Goal: Task Accomplishment & Management: Use online tool/utility

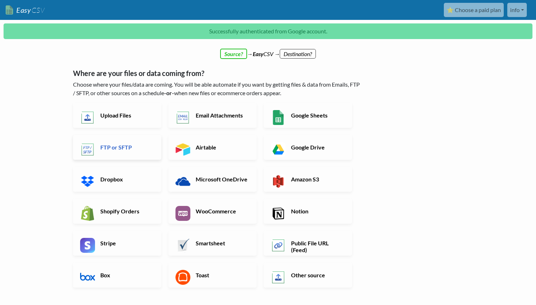
click at [114, 144] on h6 "FTP or SFTP" at bounding box center [127, 147] width 56 height 7
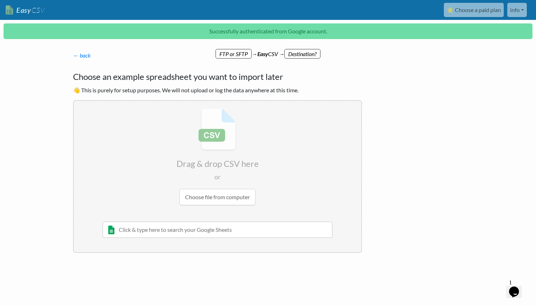
click at [238, 56] on p "← back Thanks for signing up! Set up your Import Flow and Upload Page in 1 minu…" at bounding box center [217, 55] width 289 height 9
click at [166, 230] on input "text" at bounding box center [217, 229] width 230 height 16
click at [80, 57] on link "← back" at bounding box center [82, 55] width 18 height 7
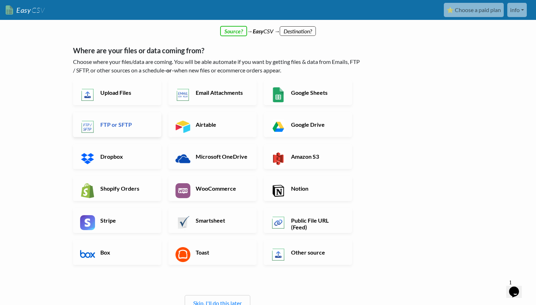
click at [119, 123] on h6 "FTP or SFTP" at bounding box center [127, 124] width 56 height 7
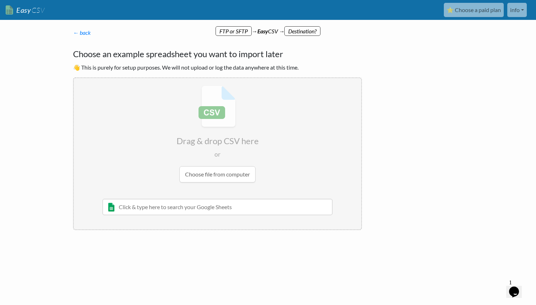
click at [85, 36] on p "← back Thanks for signing up! Set up your Import Flow and Upload Page in 1 minu…" at bounding box center [217, 32] width 289 height 9
click at [83, 31] on link "← back" at bounding box center [82, 32] width 18 height 7
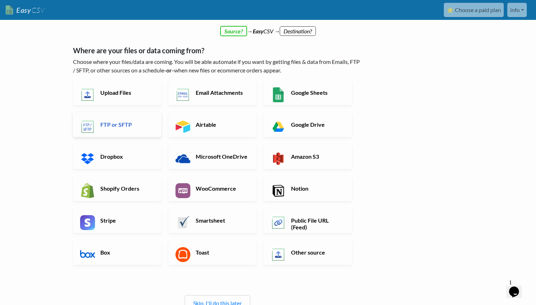
click at [118, 131] on link "FTP or SFTP" at bounding box center [117, 124] width 88 height 25
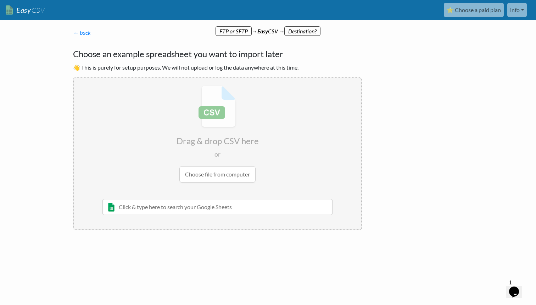
click at [211, 176] on input "file" at bounding box center [218, 134] width 288 height 112
type input "C:\fakepath\products.csv"
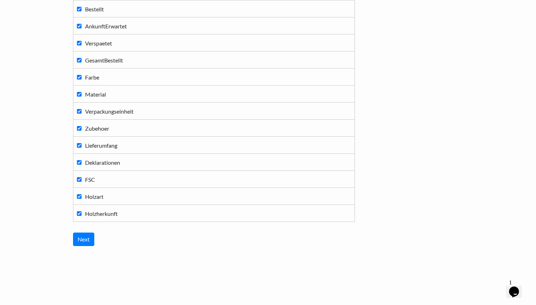
scroll to position [731, 0]
click at [85, 240] on input "Next" at bounding box center [83, 238] width 21 height 13
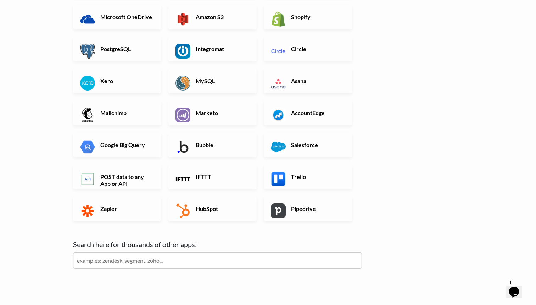
scroll to position [167, 0]
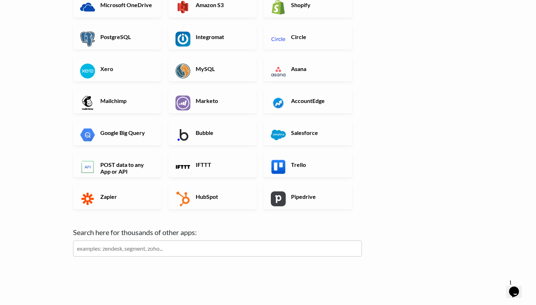
click at [140, 247] on input "text" at bounding box center [217, 248] width 289 height 16
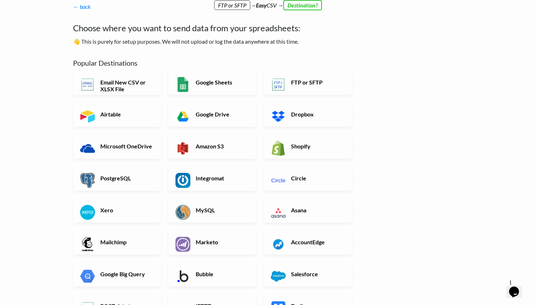
scroll to position [1, 0]
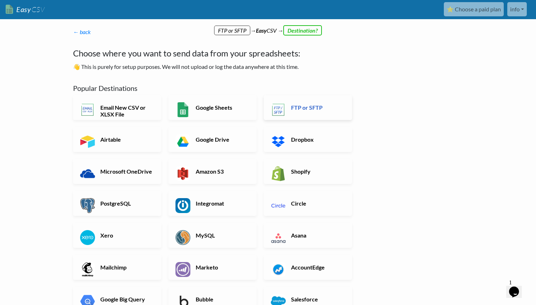
click at [302, 105] on h6 "FTP or SFTP" at bounding box center [317, 107] width 56 height 7
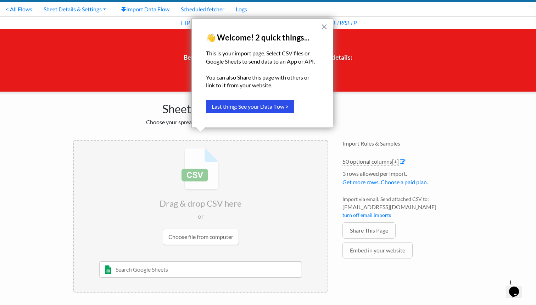
scroll to position [17, 0]
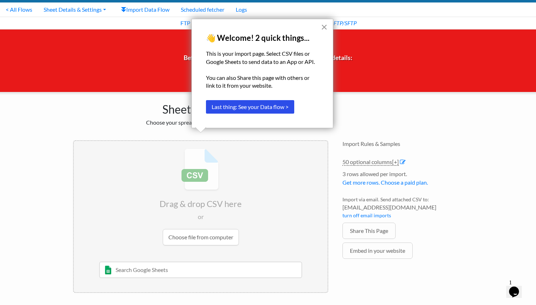
click at [322, 27] on button "×" at bounding box center [324, 26] width 7 height 11
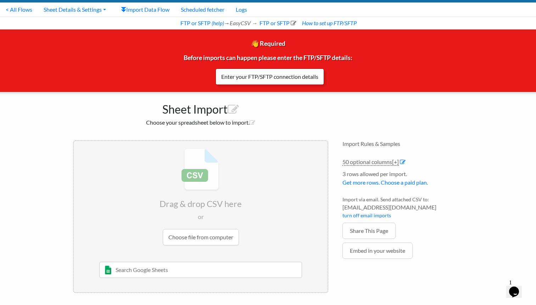
click at [274, 80] on link "Enter your FTP/SFTP connection details" at bounding box center [270, 76] width 108 height 16
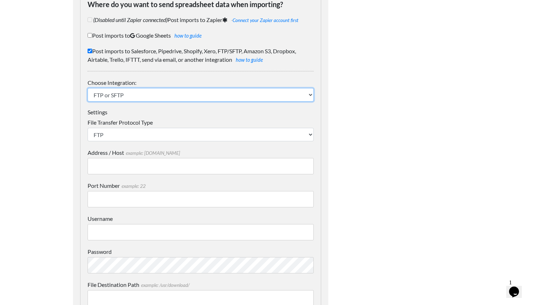
select select "2015"
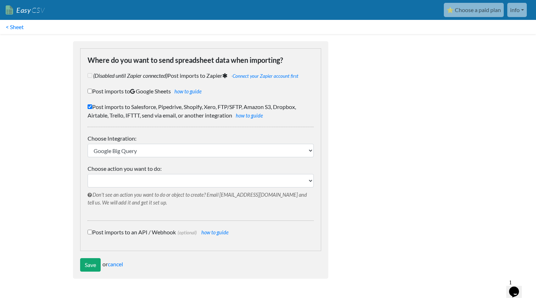
select select "100"
click at [109, 160] on div "Choose Integration: IFTTT FTP or SFTP Amazon S3 HubSpot Google Big Query Salesf…" at bounding box center [201, 174] width 226 height 94
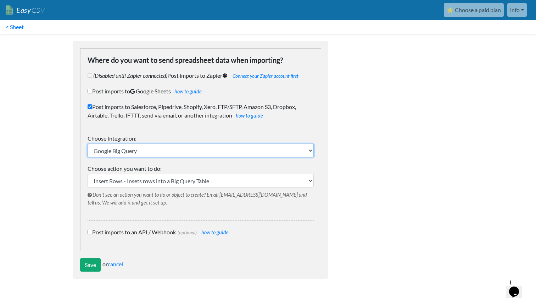
select select "1974"
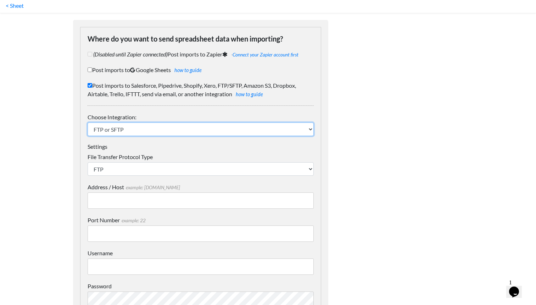
scroll to position [28, 0]
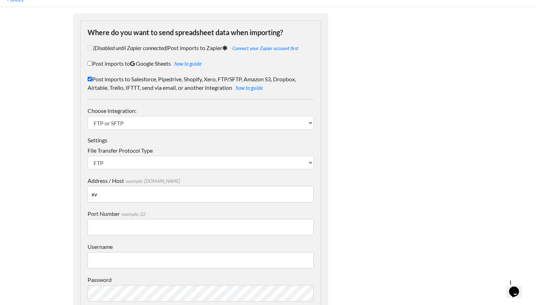
paste input "liwina_gwm"
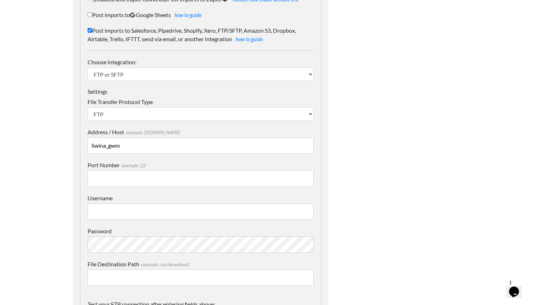
scroll to position [76, 0]
type input "liwina_gwm"
click at [111, 210] on input "Username" at bounding box center [201, 211] width 226 height 16
paste input "liwina_gwm"
type input "liwina_gwm"
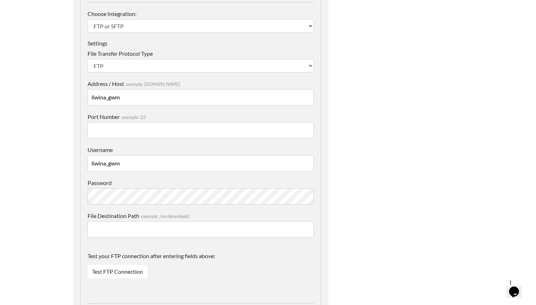
scroll to position [143, 0]
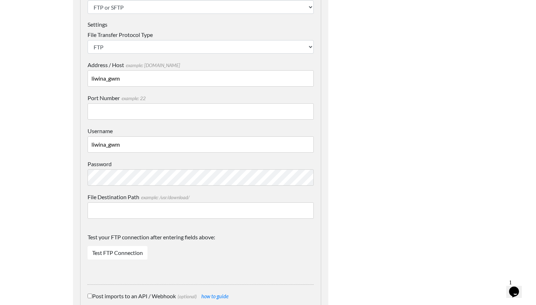
click at [126, 114] on input "Port Number example: 22" at bounding box center [201, 111] width 226 height 16
paste input "21"
type input "21"
click at [132, 75] on input "liwina_gwm" at bounding box center [201, 78] width 226 height 16
paste input "185.178.193.234"
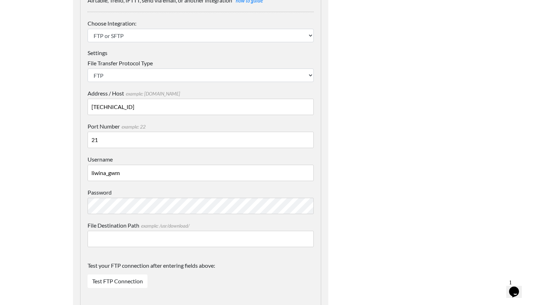
scroll to position [113, 0]
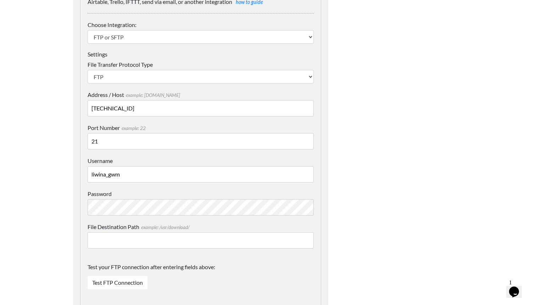
click at [149, 108] on input "185.178.193.234" at bounding box center [201, 108] width 226 height 16
paste input "93.hosttech.eu"
type input "193.hosttech.eu"
click at [140, 175] on input "liwina_gwm" at bounding box center [201, 174] width 226 height 16
paste input "gwmagency_admin"
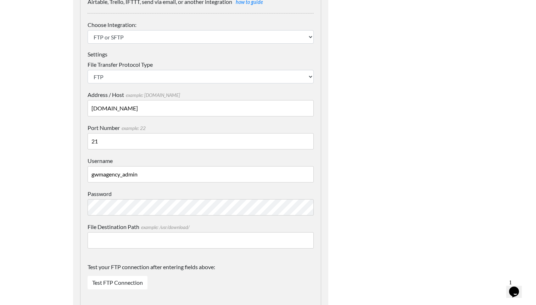
type input "gwmagency_admin"
click at [372, 138] on div at bounding box center [402, 241] width 135 height 641
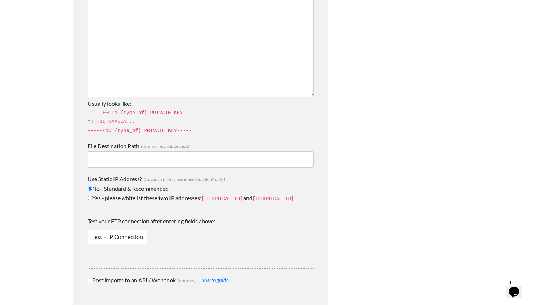
scroll to position [356, 0]
click at [117, 237] on link "Test FTP Connection" at bounding box center [118, 235] width 60 height 13
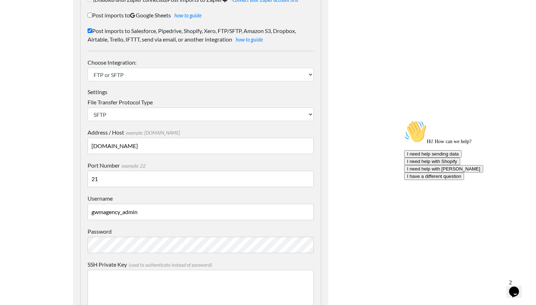
scroll to position [75, 0]
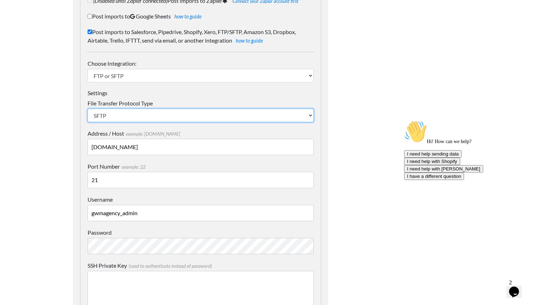
select select "FTP"
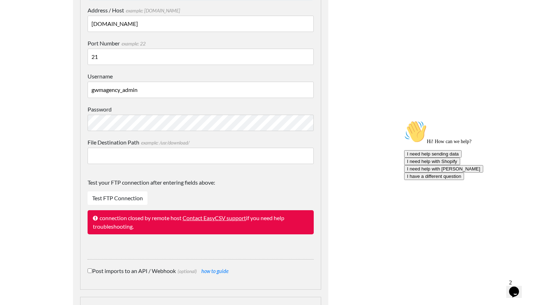
scroll to position [201, 0]
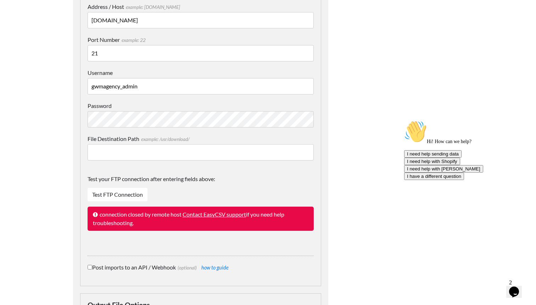
click at [127, 191] on link "Test FTP Connection" at bounding box center [118, 194] width 60 height 13
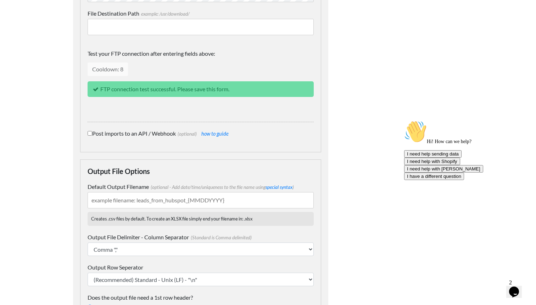
scroll to position [327, 0]
click at [135, 201] on input "Default Output Filename (optional - Add date/time/uniqueness to the file name u…" at bounding box center [201, 200] width 226 height 16
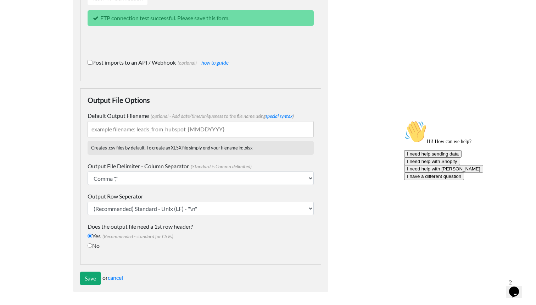
scroll to position [397, 0]
type input "order_export"
click at [88, 281] on input "Save" at bounding box center [90, 277] width 21 height 13
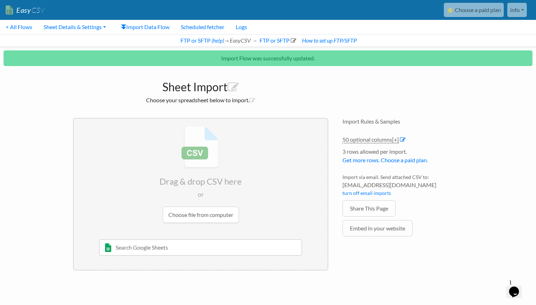
click at [207, 180] on input "file" at bounding box center [201, 174] width 254 height 112
type input "C:\fakepath\catalogs_sample.csv"
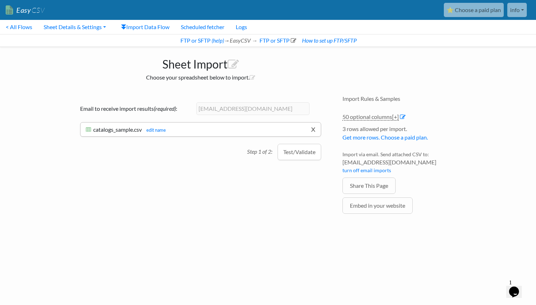
click at [312, 125] on link "x" at bounding box center [313, 128] width 5 height 13
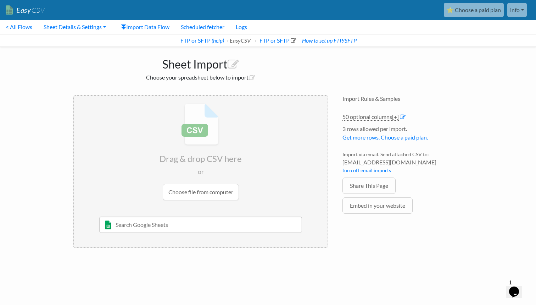
click at [182, 192] on input "file" at bounding box center [201, 152] width 254 height 112
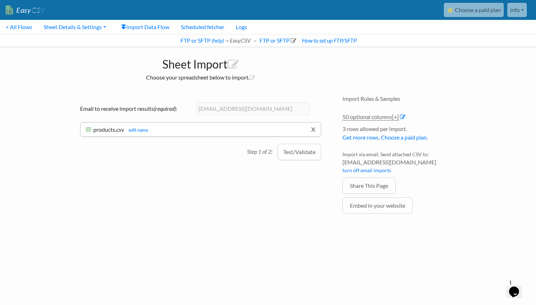
click at [311, 130] on link "x" at bounding box center [313, 128] width 5 height 13
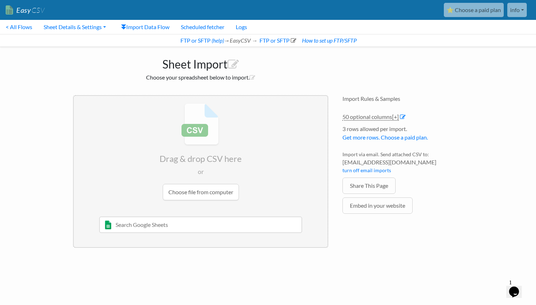
click at [210, 193] on input "file" at bounding box center [201, 152] width 254 height 112
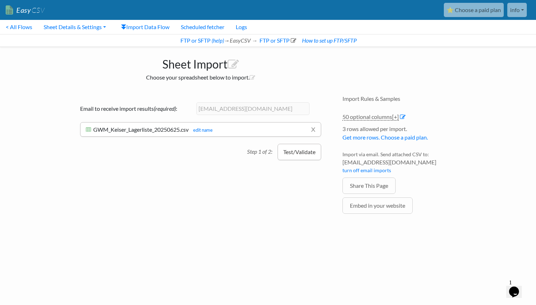
click at [288, 152] on button "Test/Validate" at bounding box center [300, 152] width 44 height 16
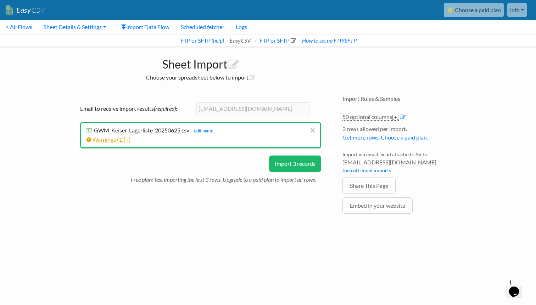
click at [126, 140] on link "Warnings ( 1 ) [+]" at bounding box center [109, 139] width 44 height 7
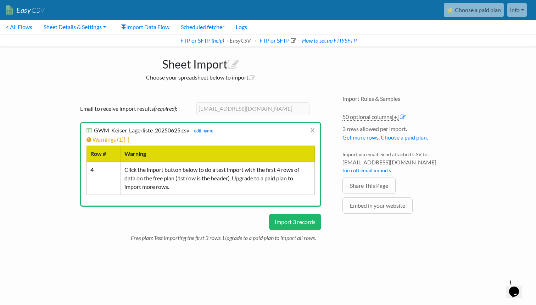
click at [298, 218] on button "Import 3 records" at bounding box center [295, 221] width 52 height 16
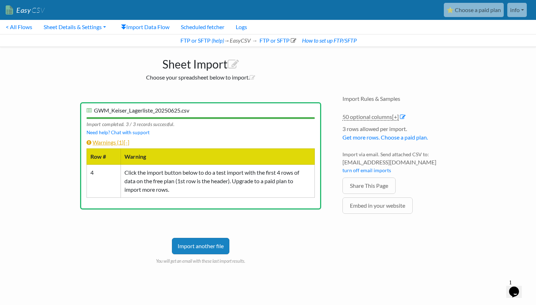
click at [96, 141] on link "Warnings ( 1 ) [-]" at bounding box center [108, 142] width 43 height 7
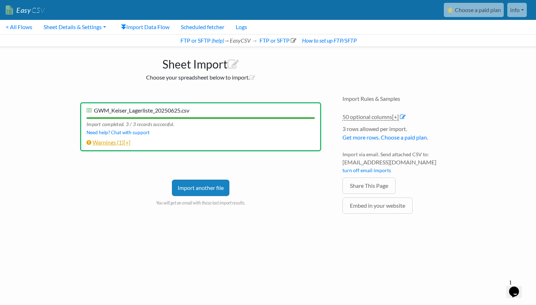
click at [112, 143] on link "Warnings ( 1 ) [+]" at bounding box center [109, 142] width 44 height 7
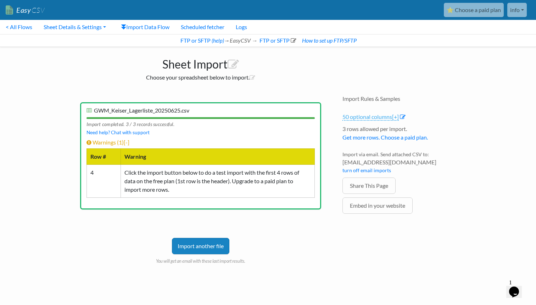
click at [367, 116] on link "50 optional columns [+]" at bounding box center [371, 116] width 56 height 7
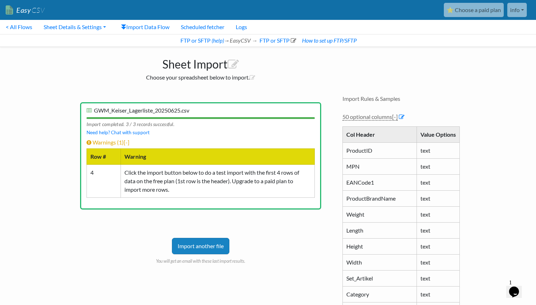
click at [359, 150] on td "ProductID" at bounding box center [380, 150] width 74 height 16
click at [176, 262] on p "You will get an email with these last import results." at bounding box center [200, 259] width 241 height 10
click at [181, 220] on div "Import another file You will get an email with these last import results." at bounding box center [200, 240] width 241 height 48
click at [192, 246] on link "Import another file" at bounding box center [200, 246] width 57 height 16
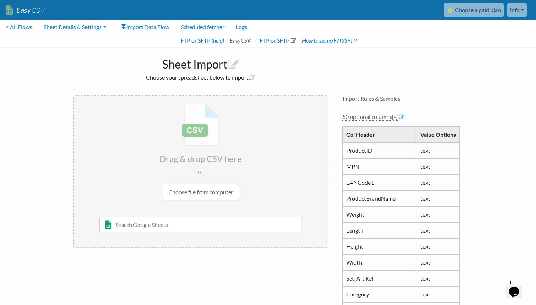
click at [189, 191] on input "file" at bounding box center [201, 152] width 254 height 112
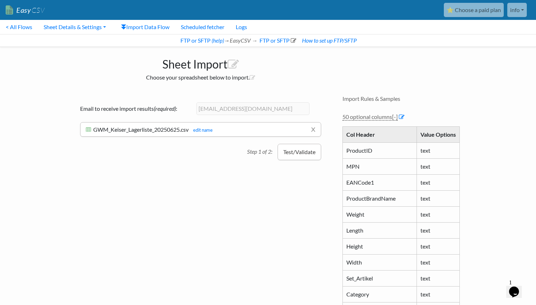
click at [295, 154] on button "Test/Validate" at bounding box center [300, 152] width 44 height 16
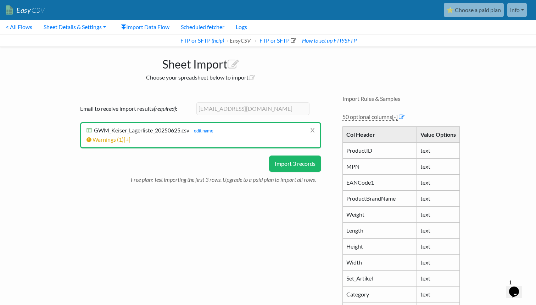
click at [294, 163] on button "Import 3 records" at bounding box center [295, 163] width 52 height 16
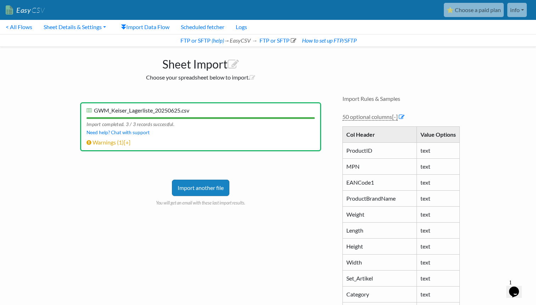
click at [448, 9] on link "⭐ Choose a paid plan" at bounding box center [474, 10] width 60 height 14
click at [403, 115] on icon at bounding box center [402, 117] width 6 height 6
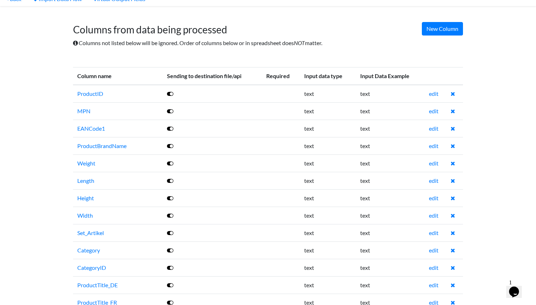
scroll to position [33, 0]
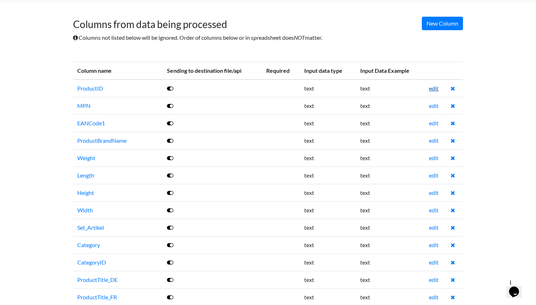
click at [436, 90] on link "edit" at bounding box center [434, 88] width 10 height 7
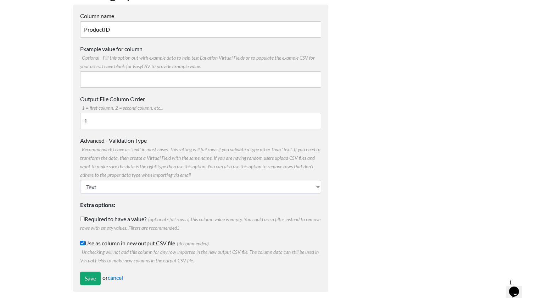
scroll to position [56, 0]
click at [118, 276] on link "cancel" at bounding box center [115, 277] width 15 height 7
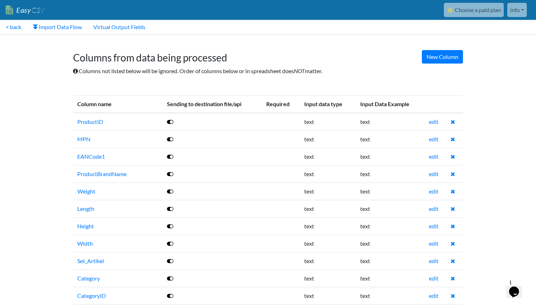
click at [73, 48] on div "New Column Columns from data being processed Columns not listed below will be i…" at bounding box center [268, 63] width 404 height 50
click at [161, 56] on h1 "Columns from data being processed" at bounding box center [268, 54] width 390 height 19
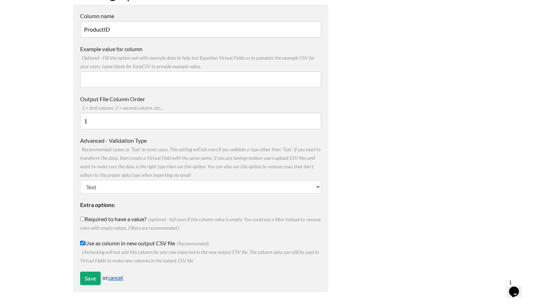
scroll to position [56, 0]
click at [112, 278] on link "cancel" at bounding box center [115, 277] width 15 height 7
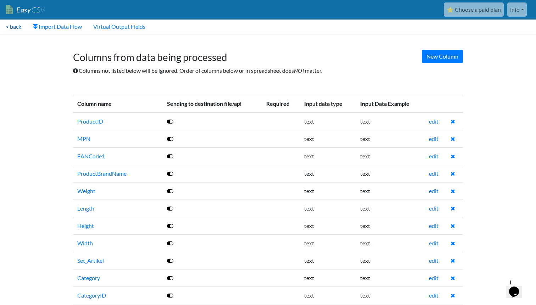
click at [8, 28] on link "< back" at bounding box center [13, 27] width 27 height 14
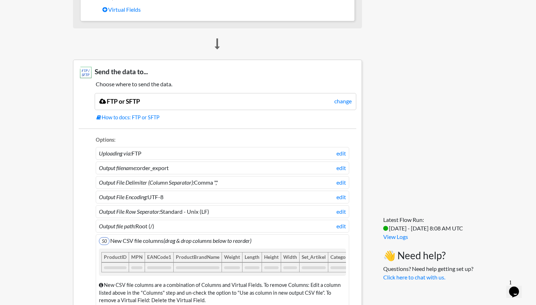
scroll to position [500, 0]
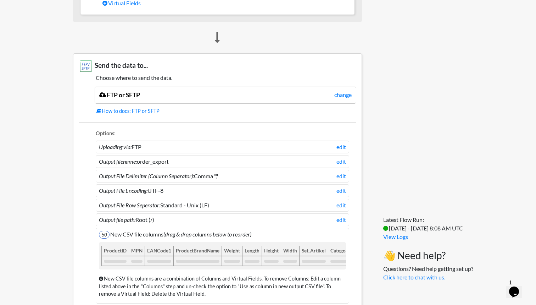
click at [206, 140] on li "Uploading via: FTP edit" at bounding box center [223, 146] width 254 height 13
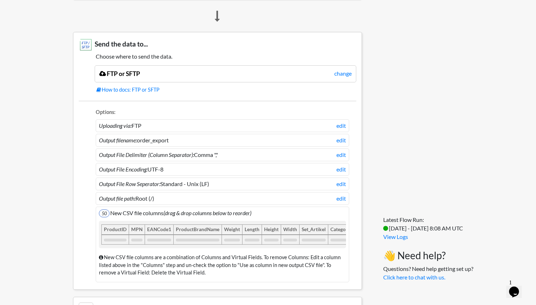
scroll to position [526, 0]
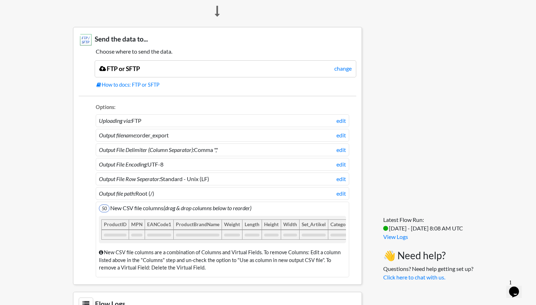
click at [191, 205] on icon "(drag & drop columns below to reorder)" at bounding box center [207, 207] width 88 height 7
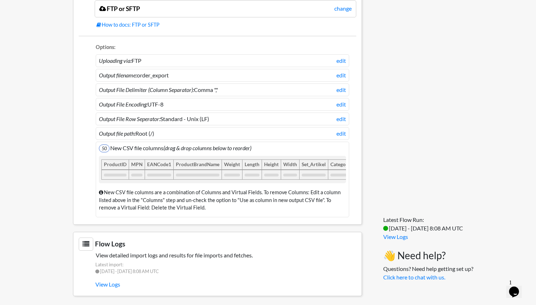
scroll to position [586, 0]
click at [108, 278] on link "View Logs" at bounding box center [225, 284] width 261 height 12
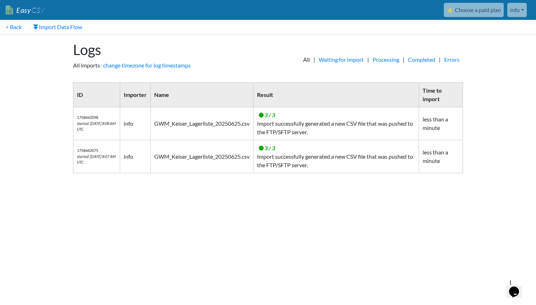
click at [291, 127] on td "3 / 3 Import successfully generated a new CSV file that was pushed to the FTP/S…" at bounding box center [336, 123] width 166 height 33
click at [13, 27] on link "< Back" at bounding box center [13, 27] width 27 height 14
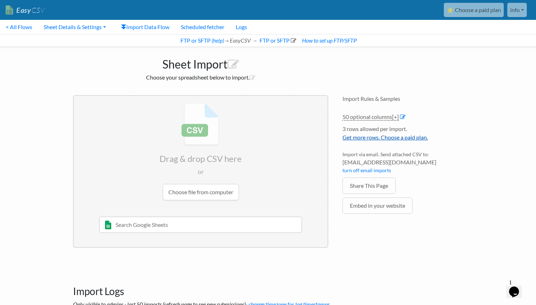
click at [381, 135] on link "Get more rows. Choose a paid plan." at bounding box center [385, 137] width 85 height 7
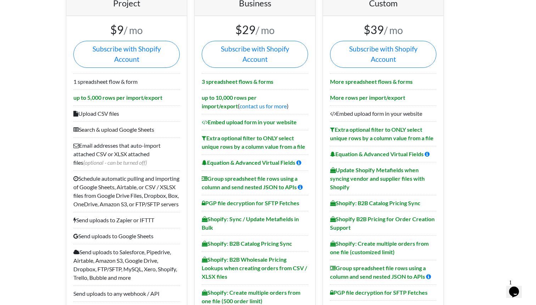
scroll to position [73, 0]
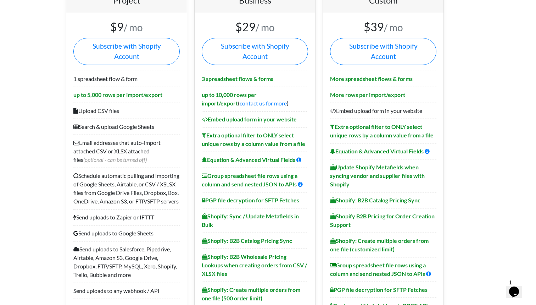
drag, startPoint x: 128, startPoint y: 197, endPoint x: 94, endPoint y: 168, distance: 44.8
click at [94, 168] on li "Schedule automatic pulling and importing of Google Sheets, Airtable, or CSV / X…" at bounding box center [126, 187] width 106 height 41
click at [104, 189] on li "Schedule automatic pulling and importing of Google Sheets, Airtable, or CSV / X…" at bounding box center [126, 187] width 106 height 41
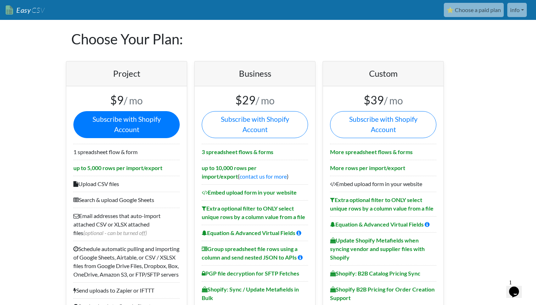
scroll to position [0, 0]
click at [119, 116] on link "Subscribe with Shopify Account" at bounding box center [126, 124] width 106 height 27
